Goal: Check status: Check status

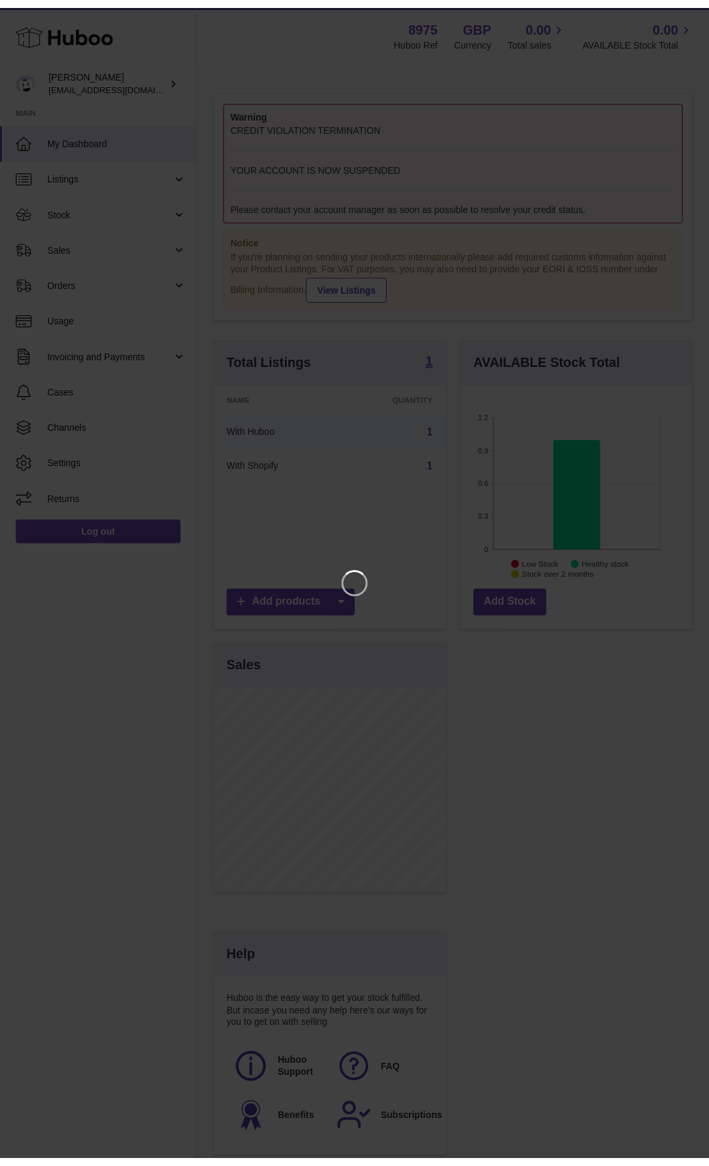
scroll to position [208, 236]
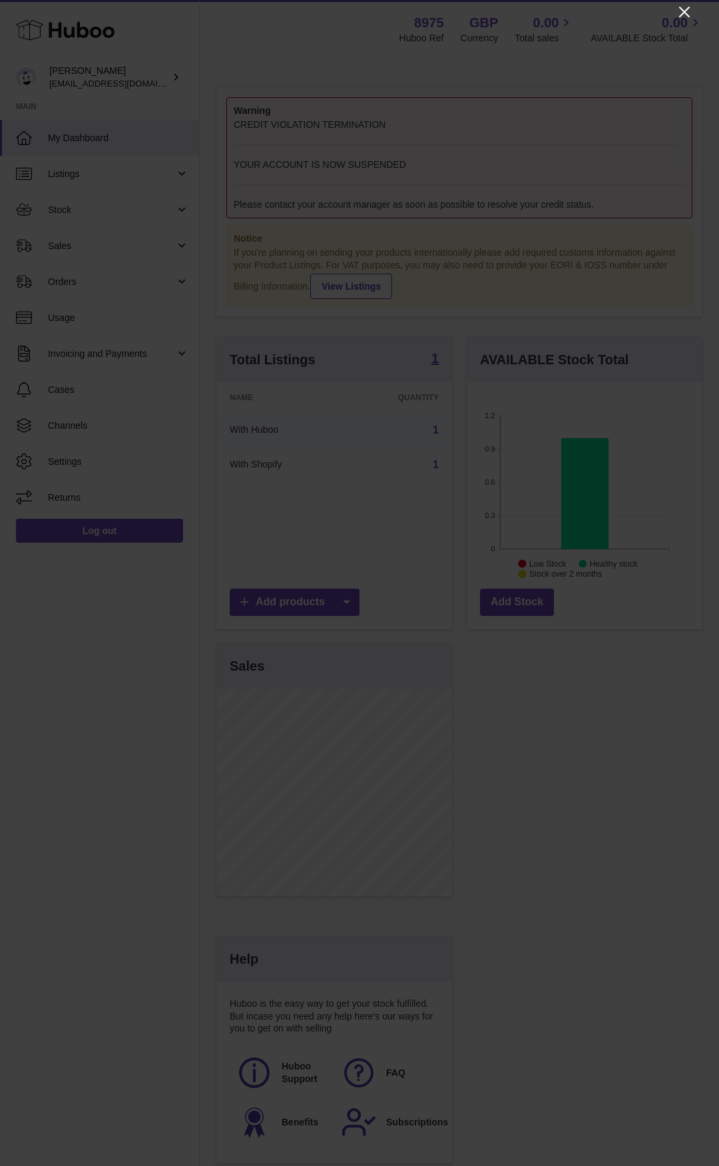
click at [689, 12] on icon "Close" at bounding box center [685, 12] width 16 height 16
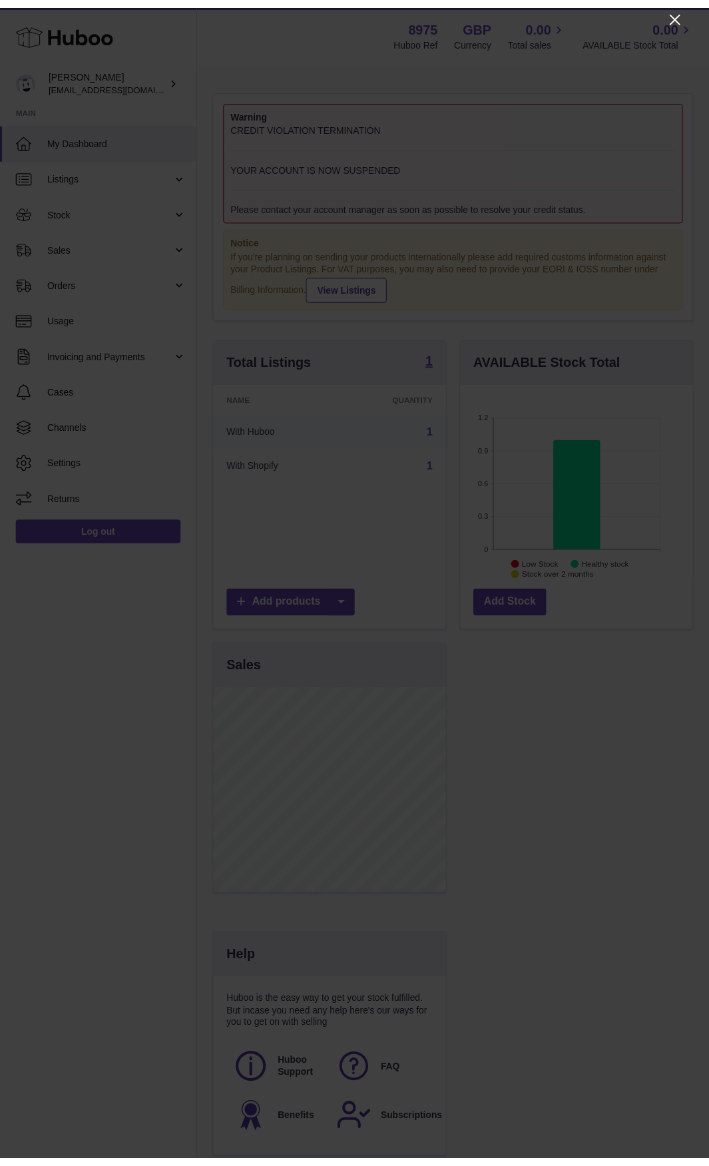
scroll to position [665688, 665665]
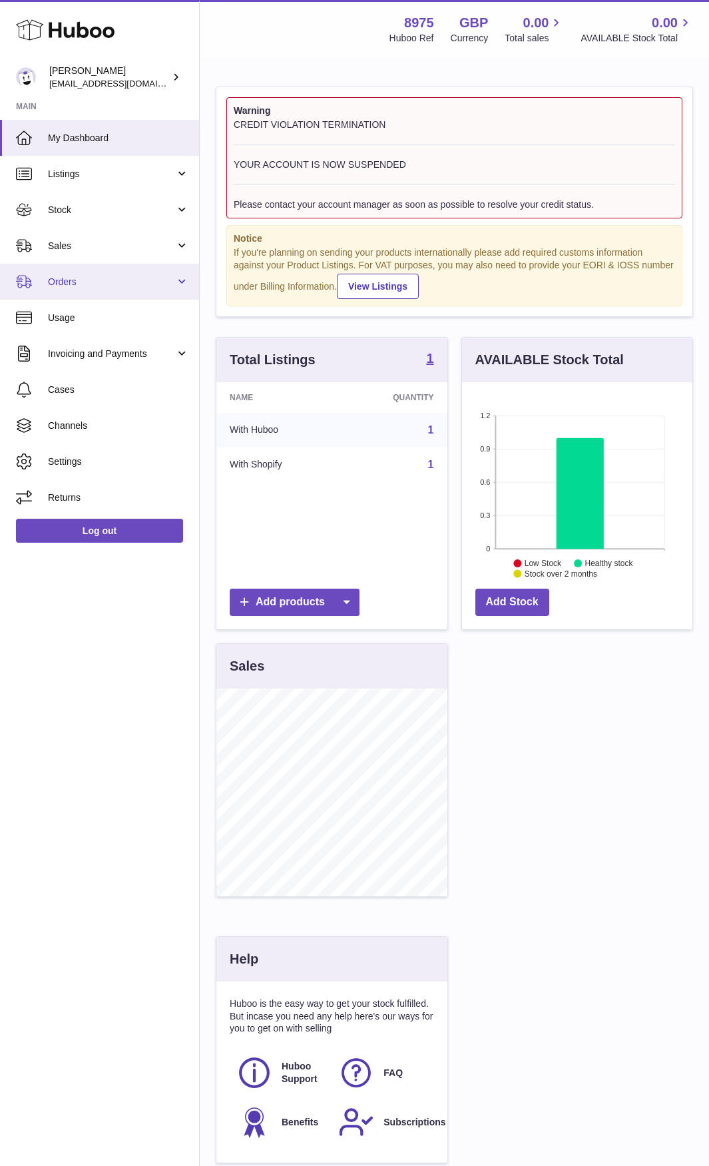
click at [114, 276] on span "Orders" at bounding box center [111, 282] width 127 height 13
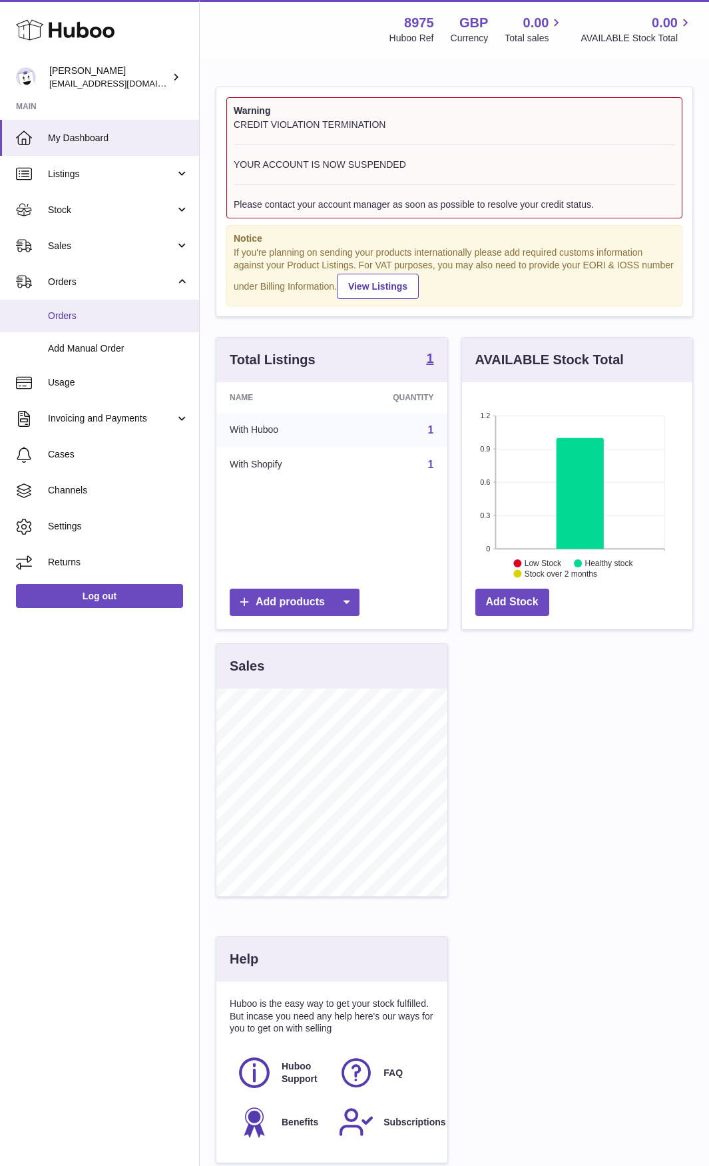
click at [107, 310] on span "Orders" at bounding box center [118, 316] width 141 height 13
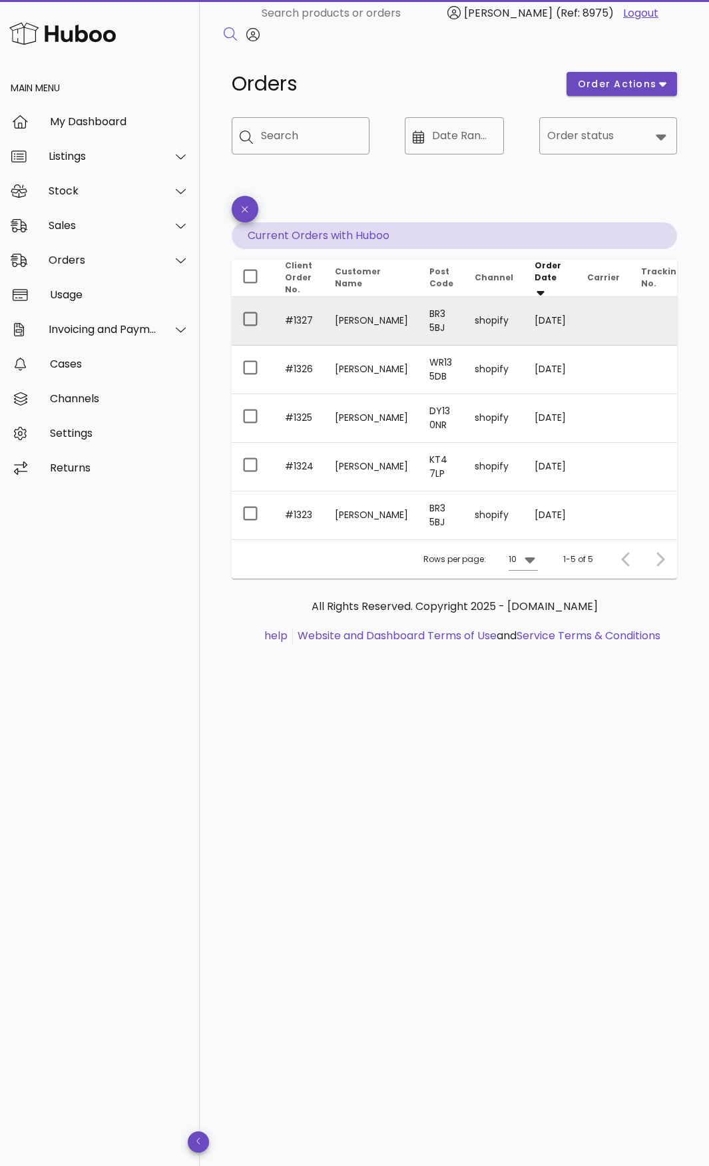
click at [298, 320] on td "#1327" at bounding box center [299, 321] width 50 height 49
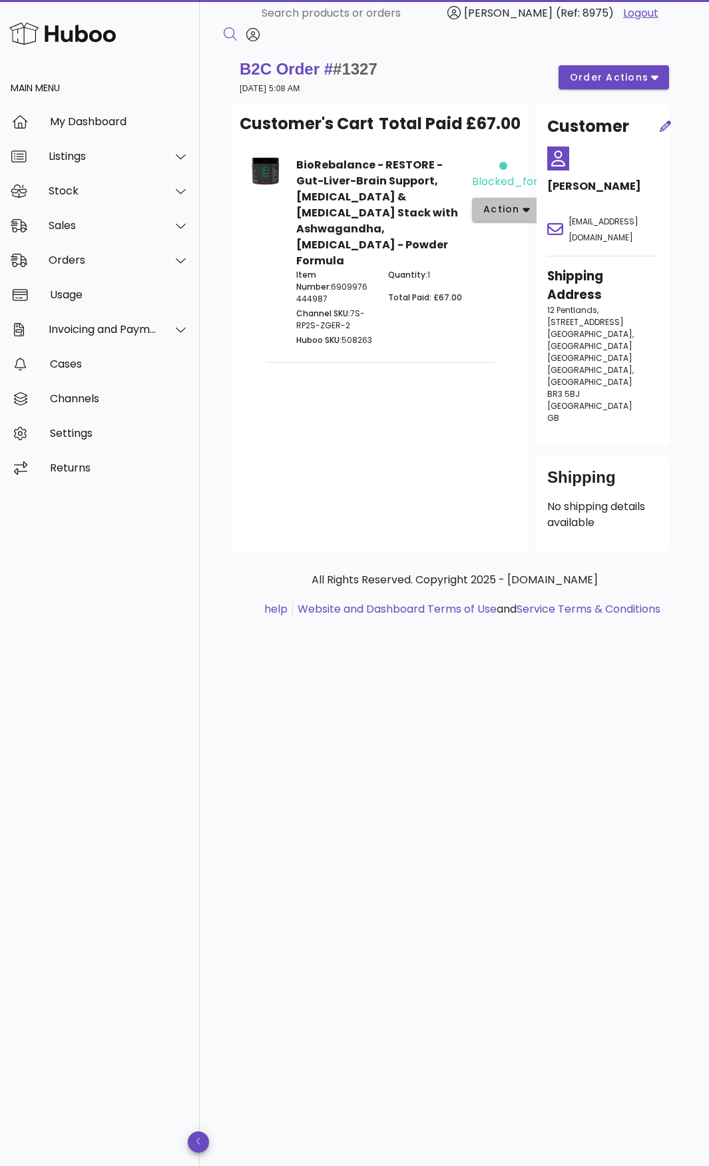
click at [523, 207] on icon "button" at bounding box center [526, 210] width 7 height 12
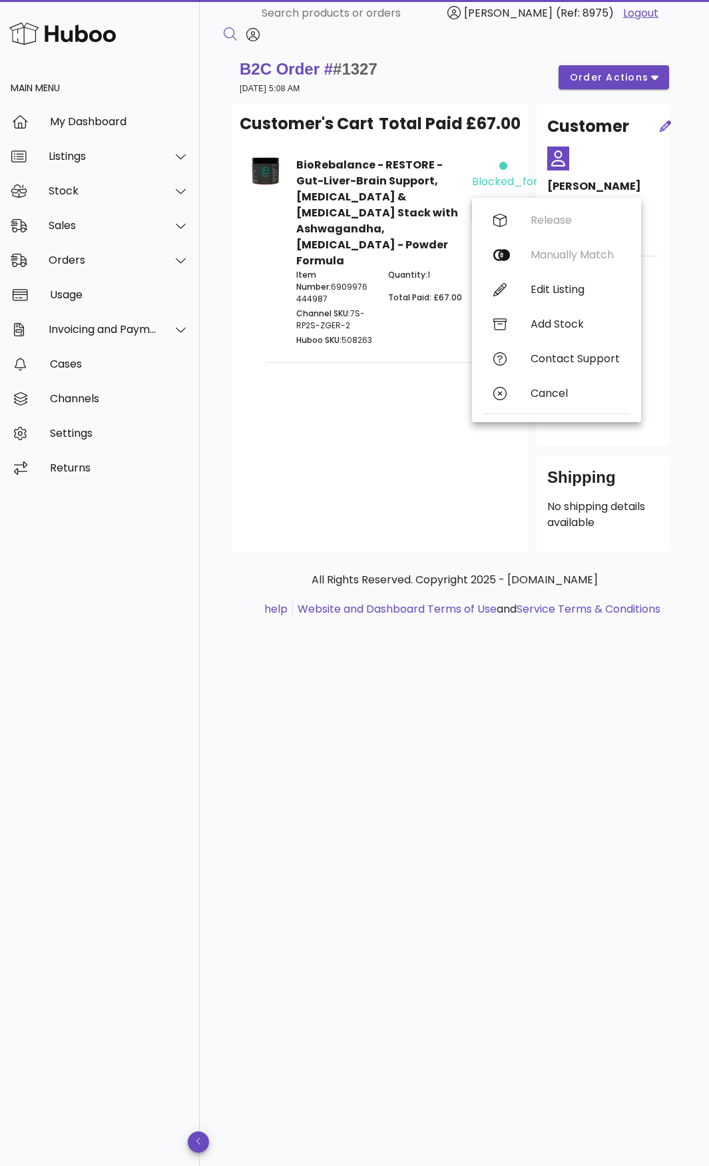
click at [436, 269] on p "Quantity: 1" at bounding box center [426, 275] width 76 height 12
